Goal: Transaction & Acquisition: Obtain resource

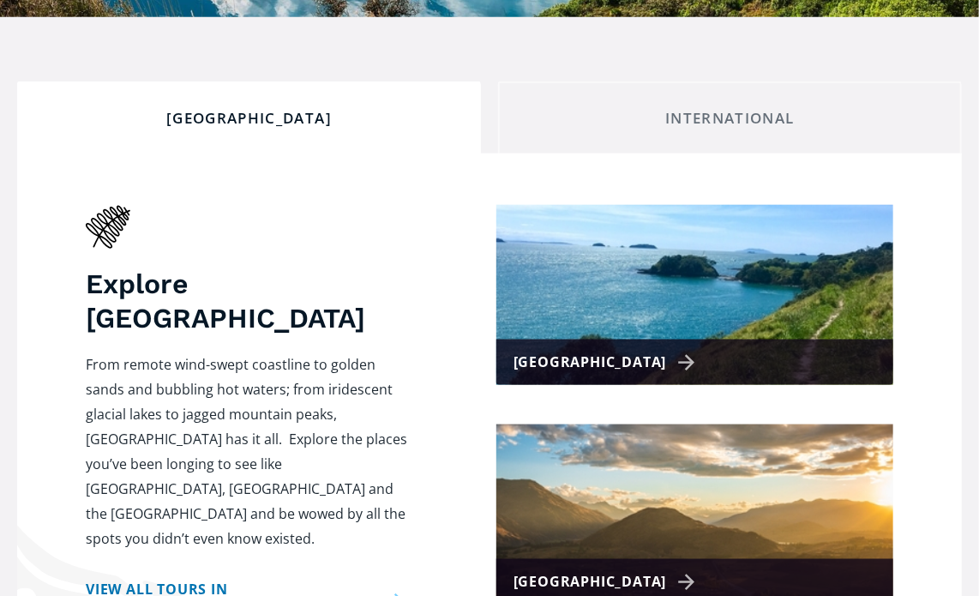
scroll to position [600, 0]
click at [611, 270] on img at bounding box center [695, 295] width 397 height 180
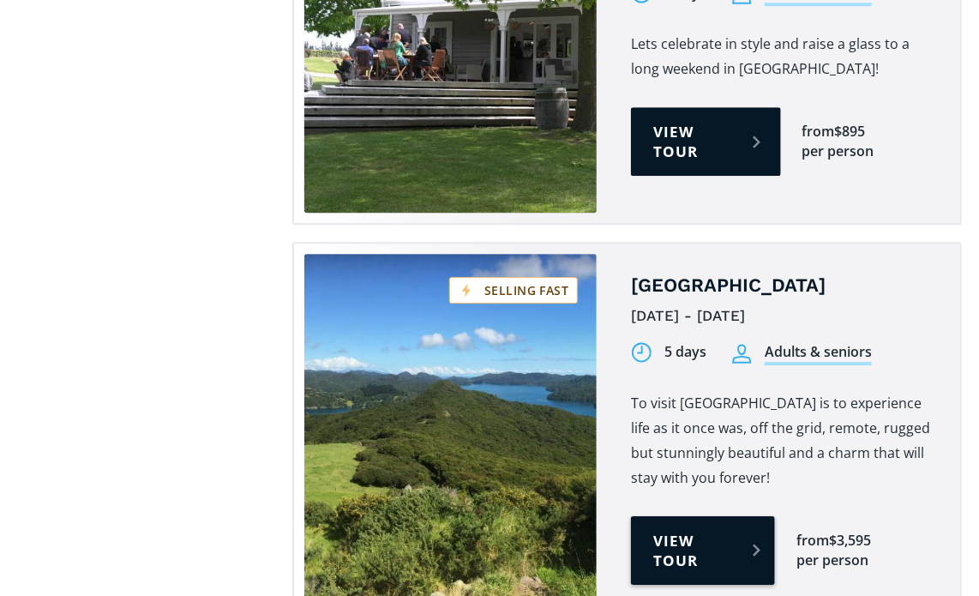
scroll to position [1887, 0]
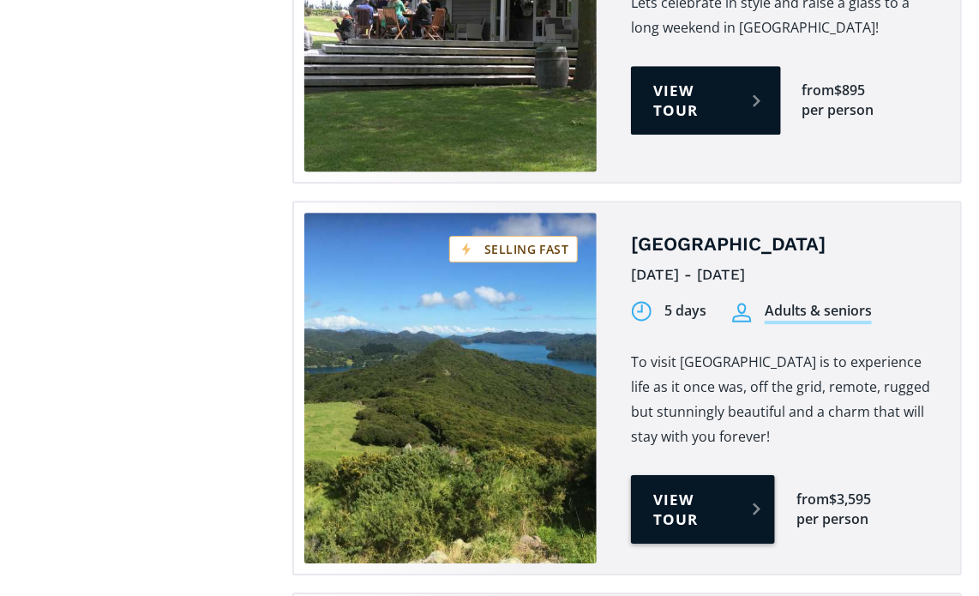
click at [686, 475] on link "View tour" at bounding box center [703, 509] width 144 height 69
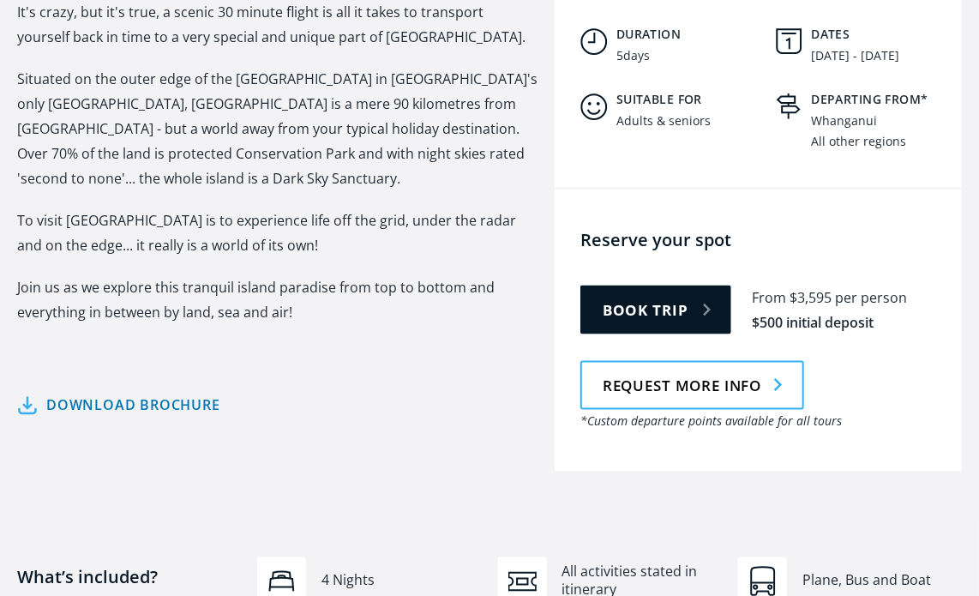
scroll to position [772, 0]
click at [154, 392] on link "Download brochure" at bounding box center [118, 404] width 203 height 25
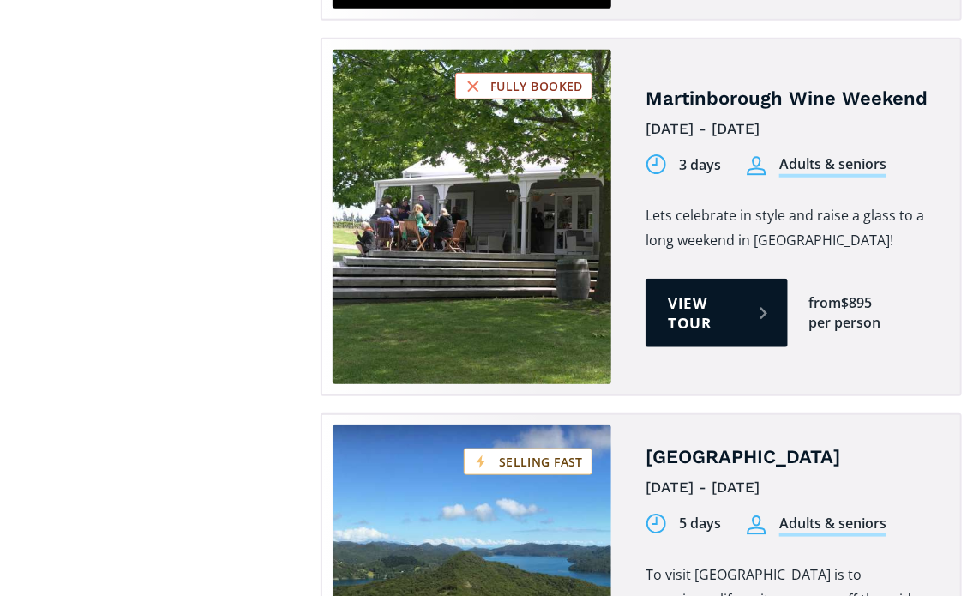
scroll to position [3088, 0]
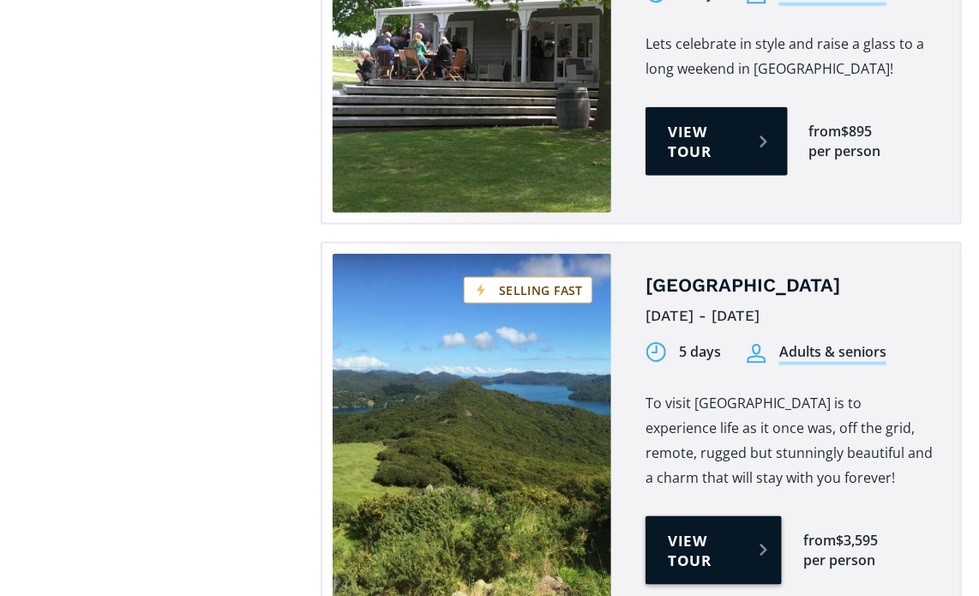
click at [696, 516] on link "View tour" at bounding box center [714, 550] width 136 height 69
